Goal: Information Seeking & Learning: Check status

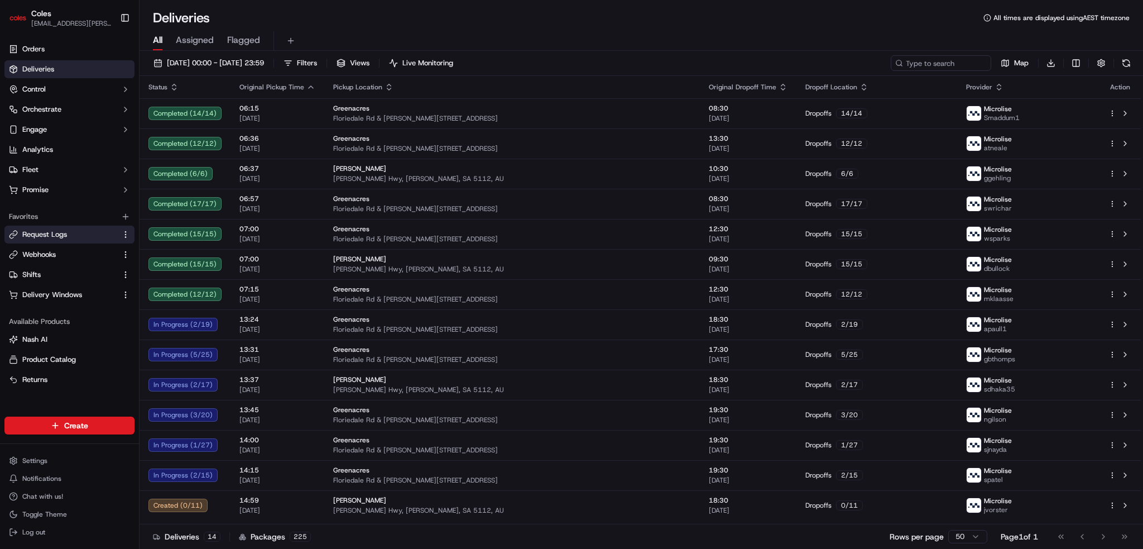
click at [42, 237] on span "Request Logs" at bounding box center [44, 234] width 45 height 10
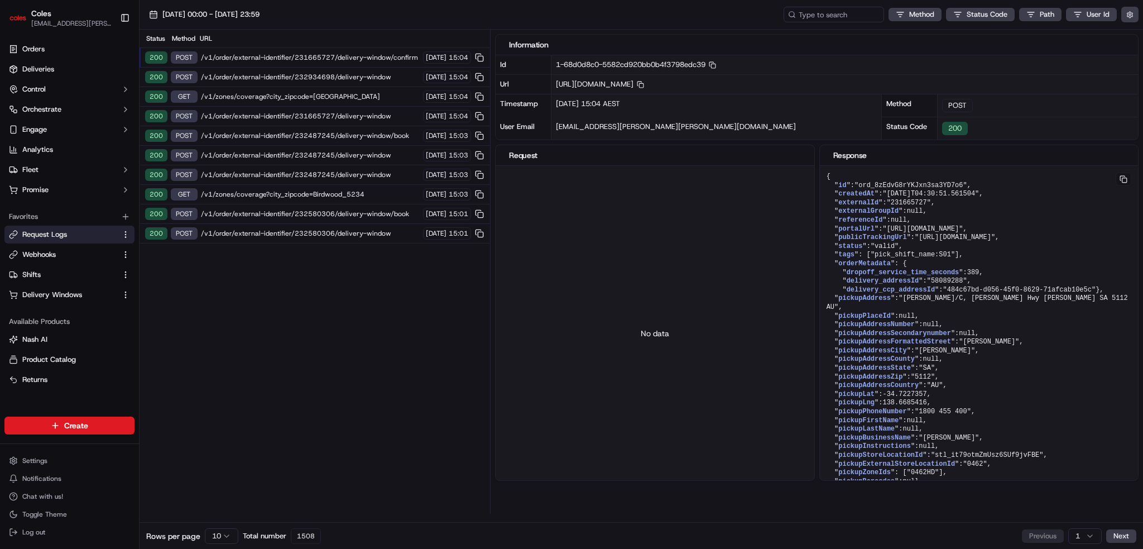
click at [299, 60] on span "/v1/order/external-identifier/231665727/delivery-window/confirm" at bounding box center [310, 57] width 219 height 9
click at [299, 76] on span "/v1/order/external-identifier/232934698/delivery-window" at bounding box center [310, 77] width 219 height 9
